Goal: Task Accomplishment & Management: Complete application form

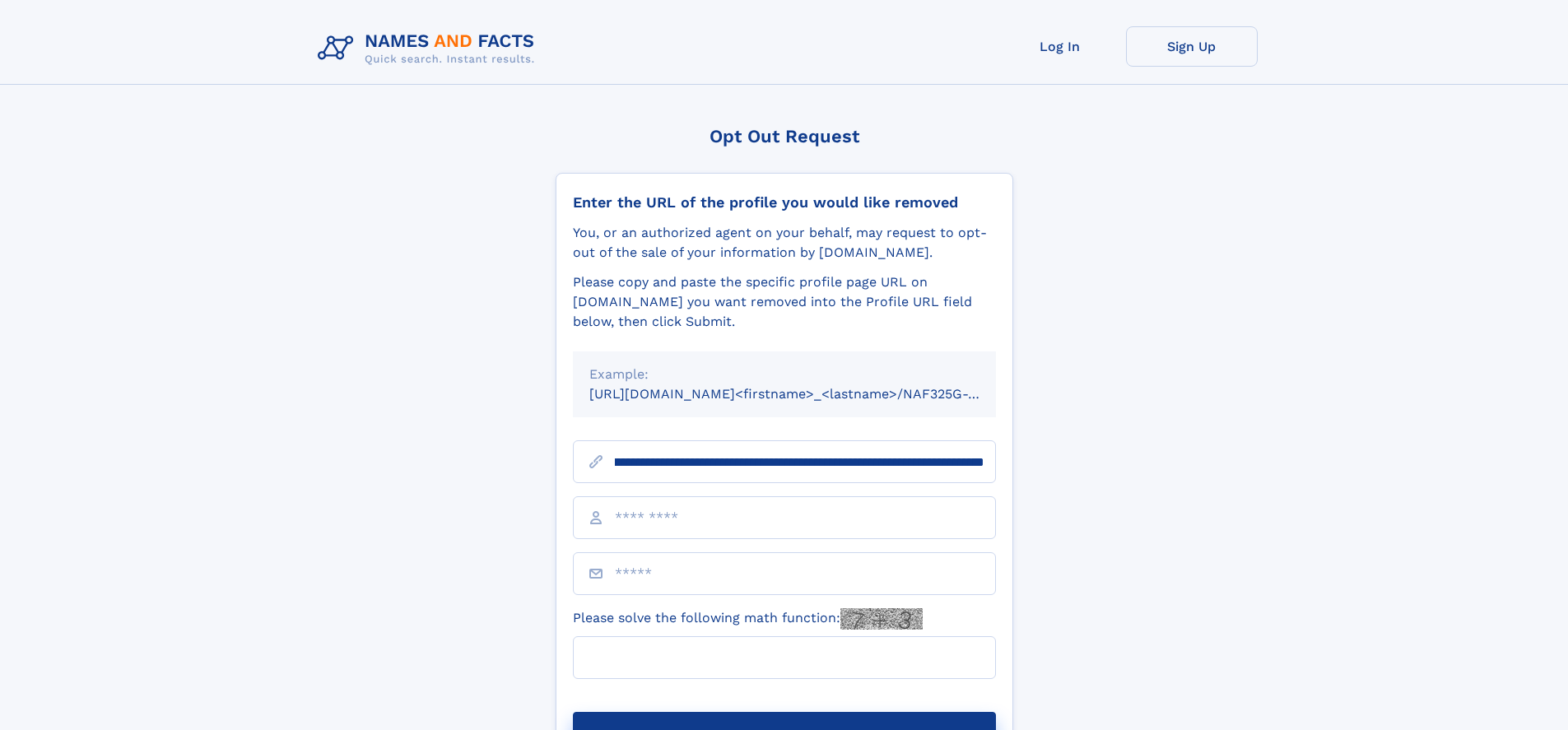
scroll to position [0, 196]
type input "**********"
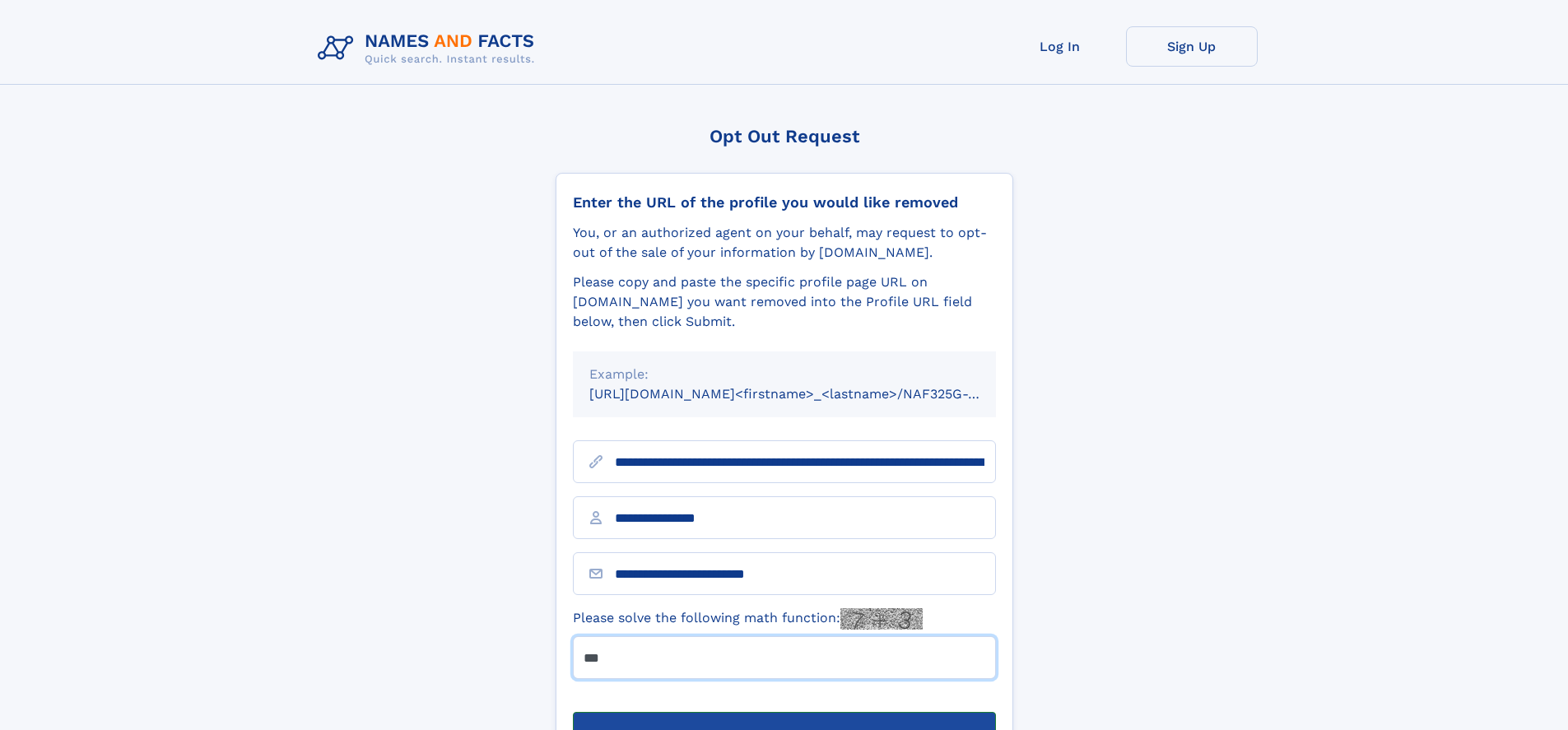
type input "***"
click at [783, 712] on button "Submit Opt Out Request" at bounding box center [785, 738] width 423 height 52
